Goal: Complete application form

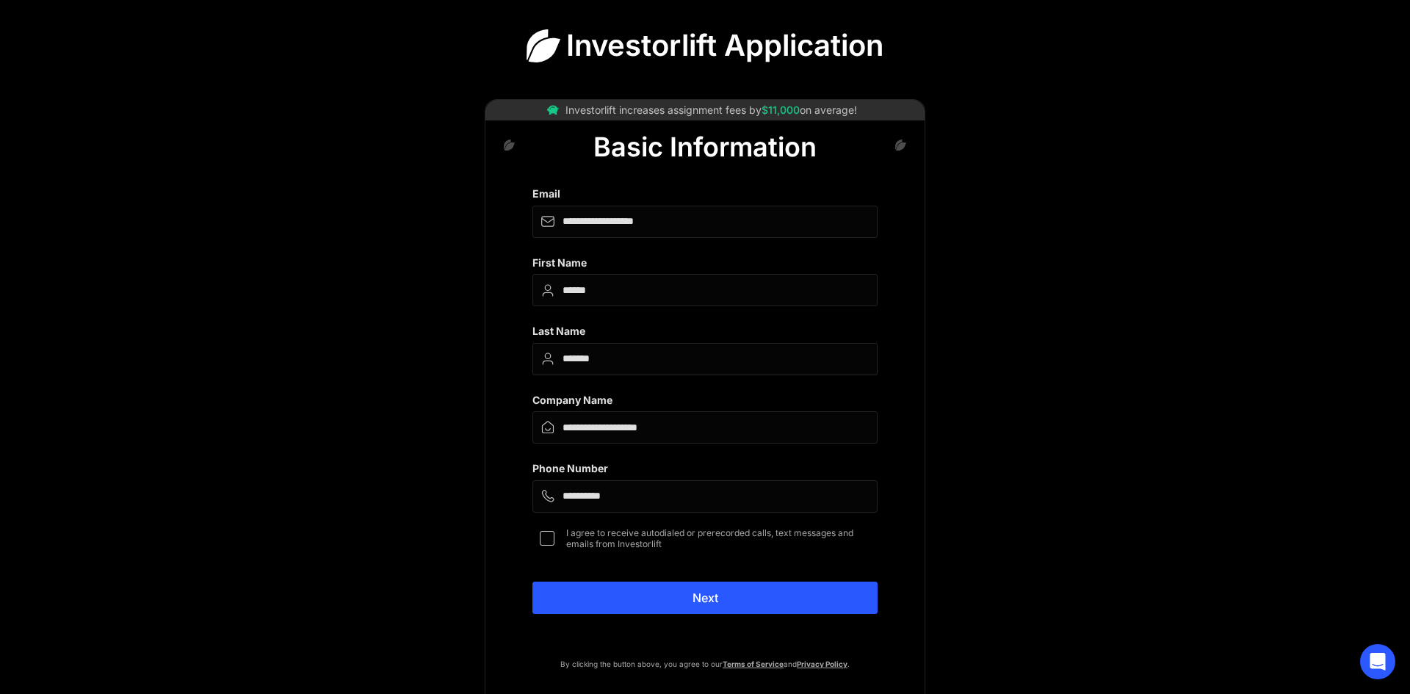
click at [543, 539] on div "Main Form" at bounding box center [547, 538] width 15 height 15
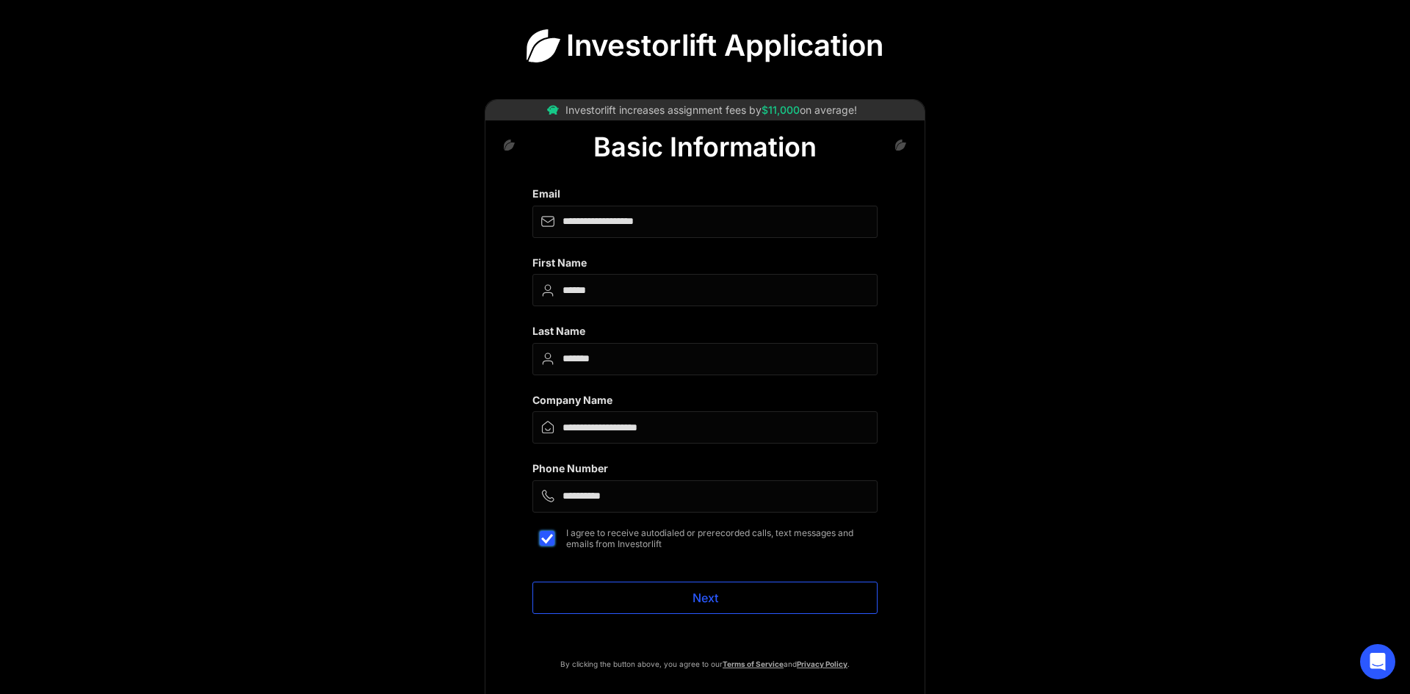
click at [568, 590] on link "Next" at bounding box center [704, 598] width 345 height 32
click at [623, 599] on link "Next" at bounding box center [704, 598] width 345 height 32
click at [749, 590] on link "Next" at bounding box center [704, 598] width 345 height 32
click at [774, 604] on link "Next" at bounding box center [704, 598] width 345 height 32
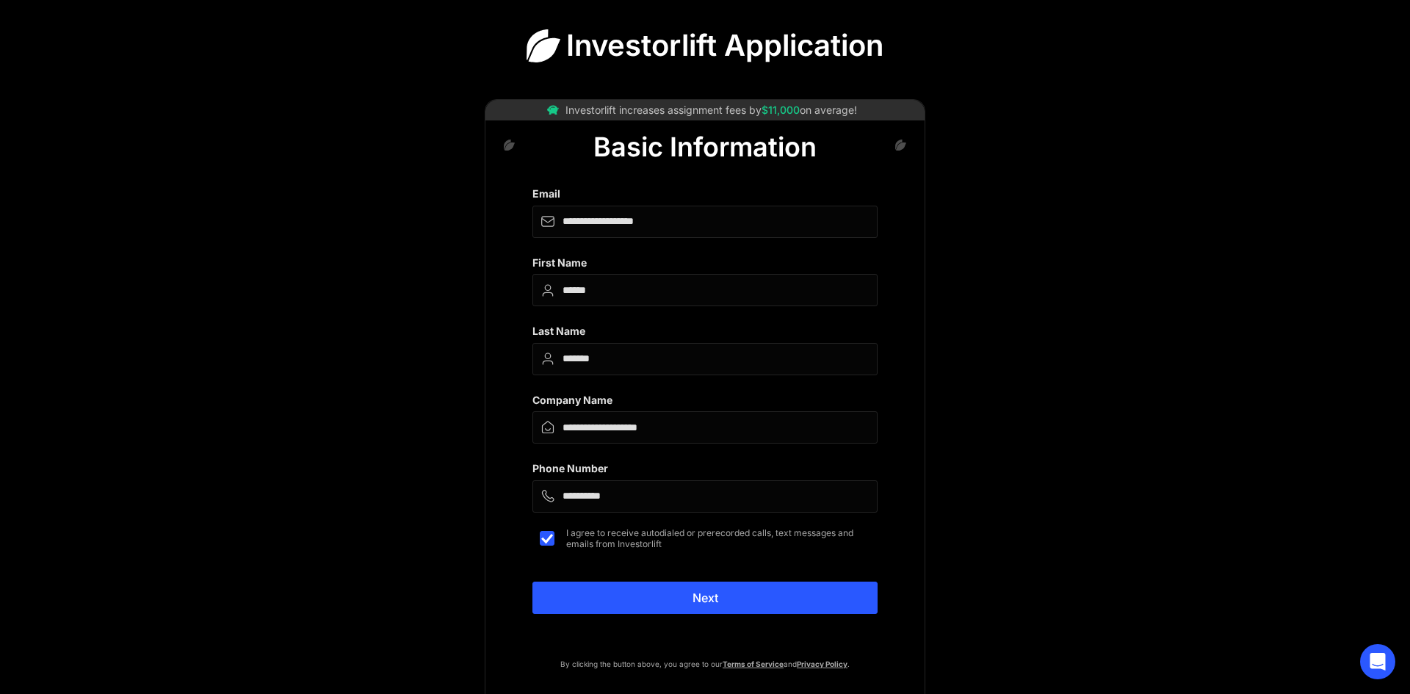
click at [550, 535] on div "Main Form" at bounding box center [547, 538] width 15 height 15
click at [548, 542] on div "Main Form" at bounding box center [547, 538] width 15 height 15
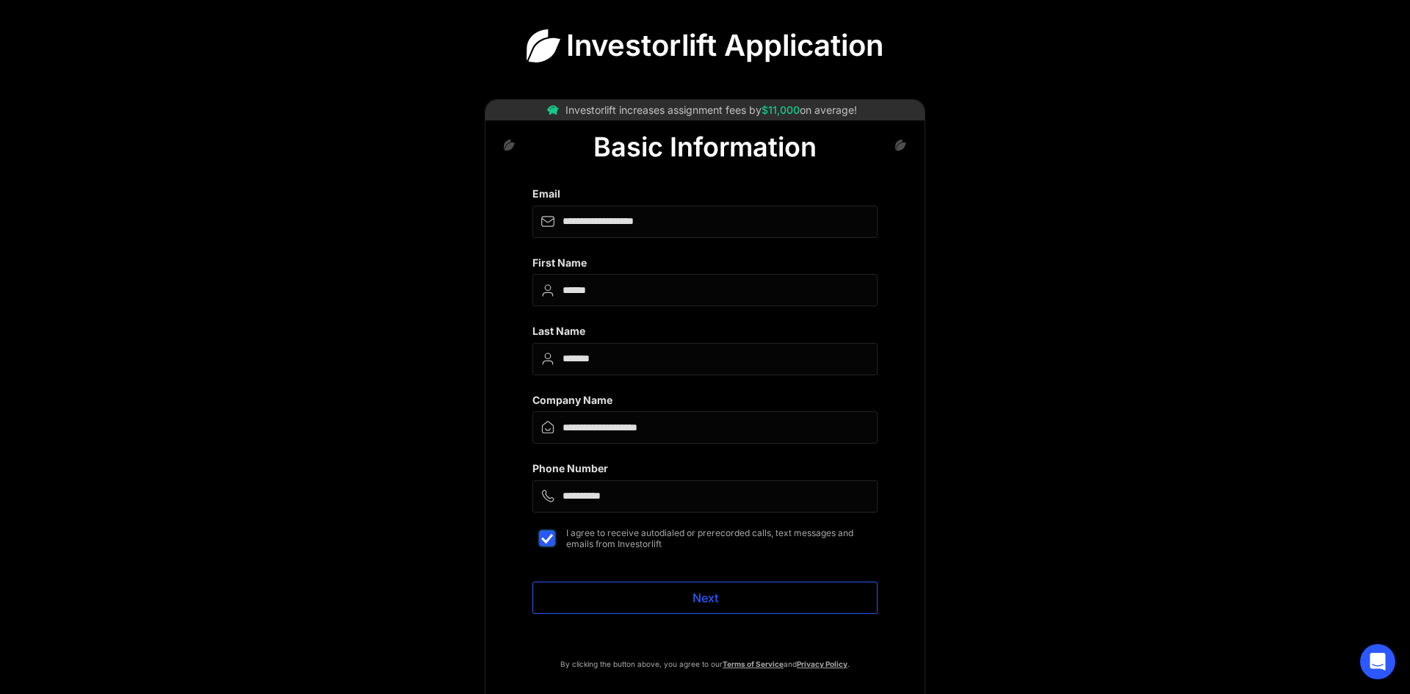
click at [607, 603] on link "Next" at bounding box center [704, 598] width 345 height 32
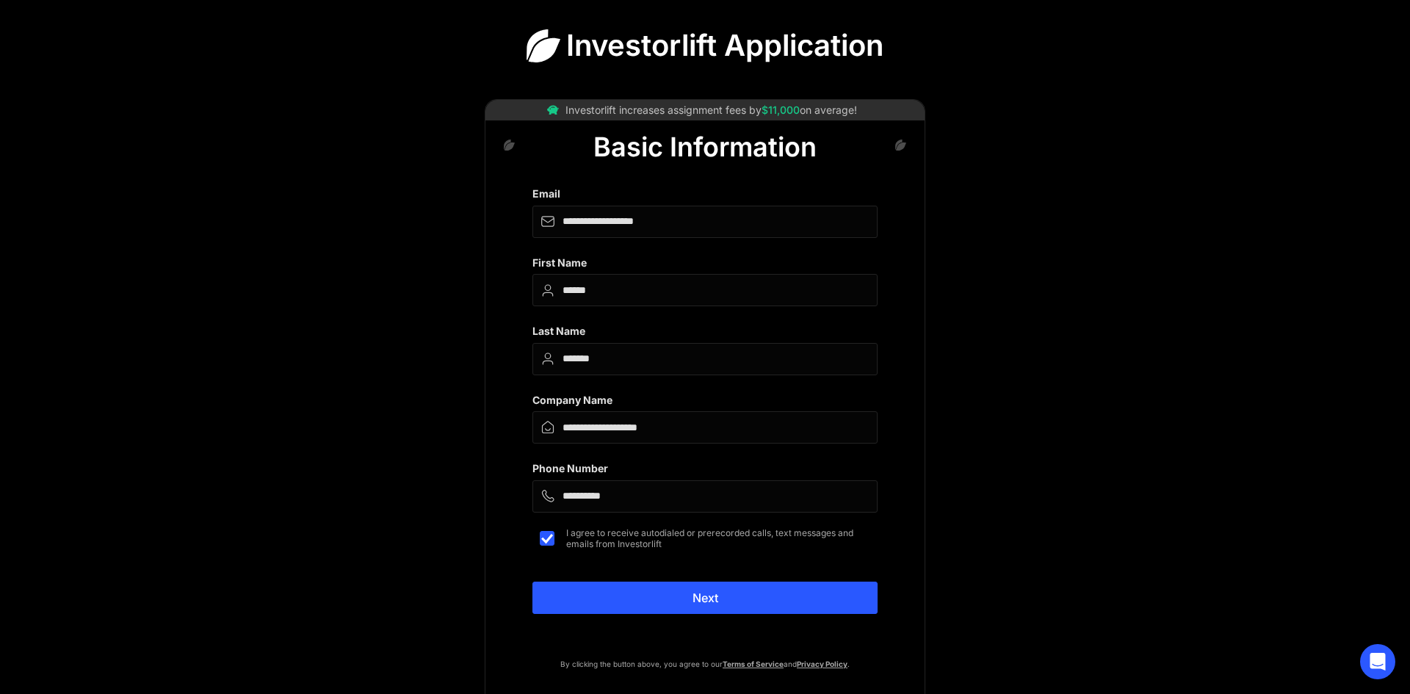
click at [532, 238] on nordpass-icon "Main Form" at bounding box center [532, 238] width 0 height 0
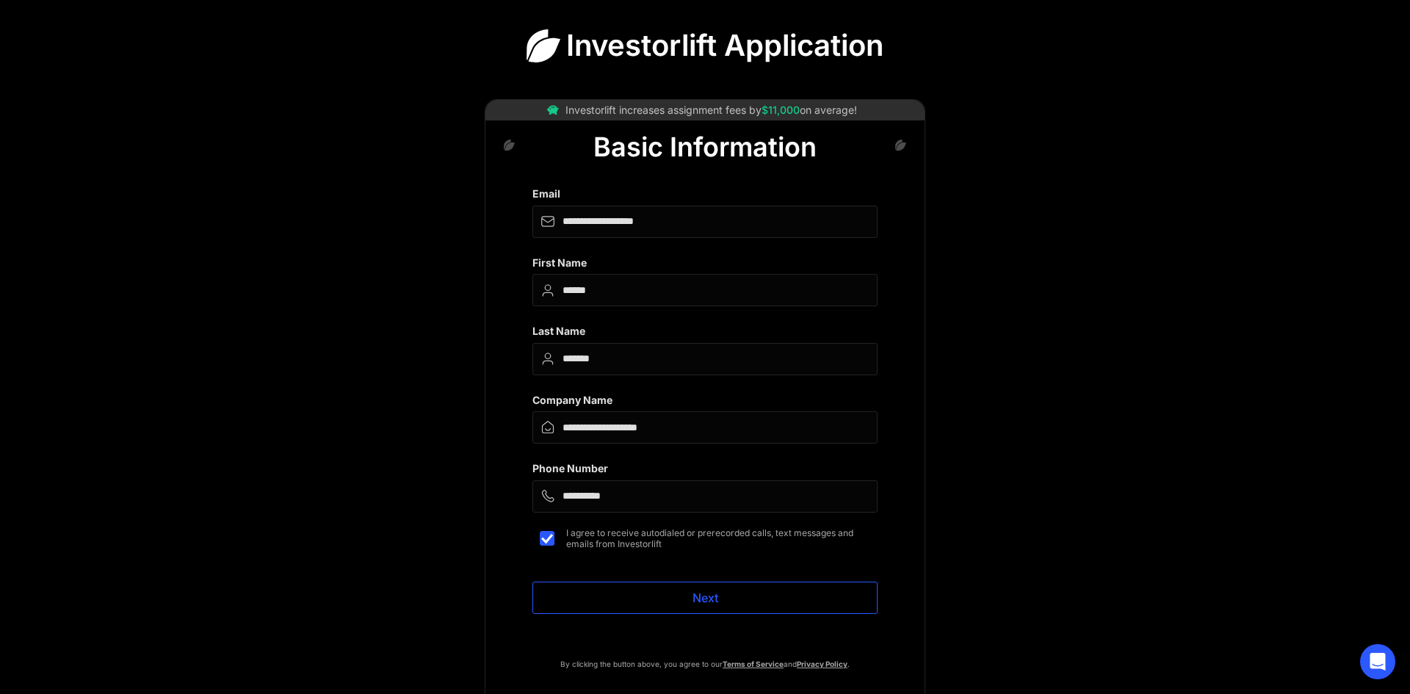
click at [700, 598] on link "Next" at bounding box center [704, 598] width 345 height 32
